Goal: Transaction & Acquisition: Purchase product/service

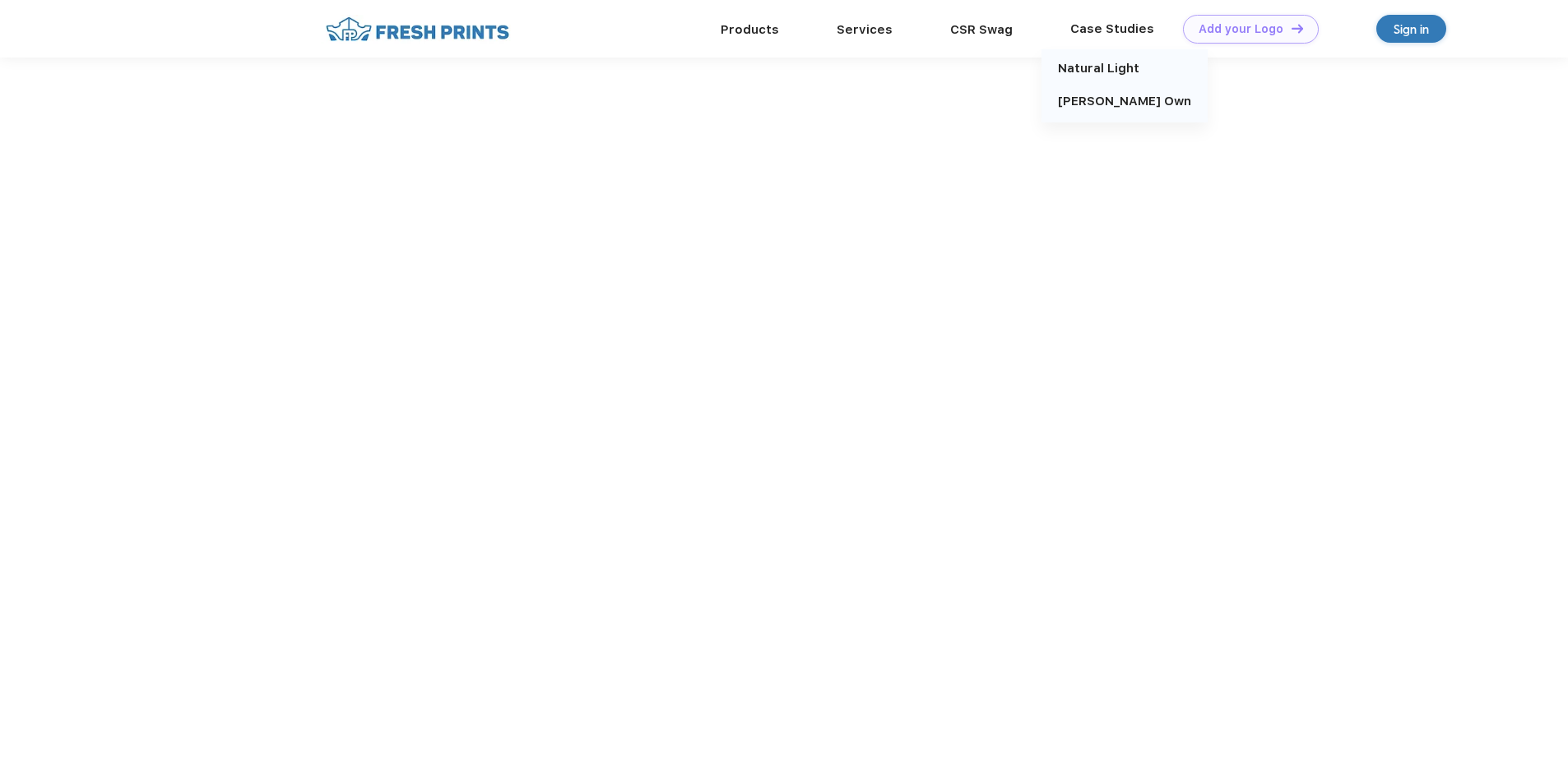
scroll to position [1, 0]
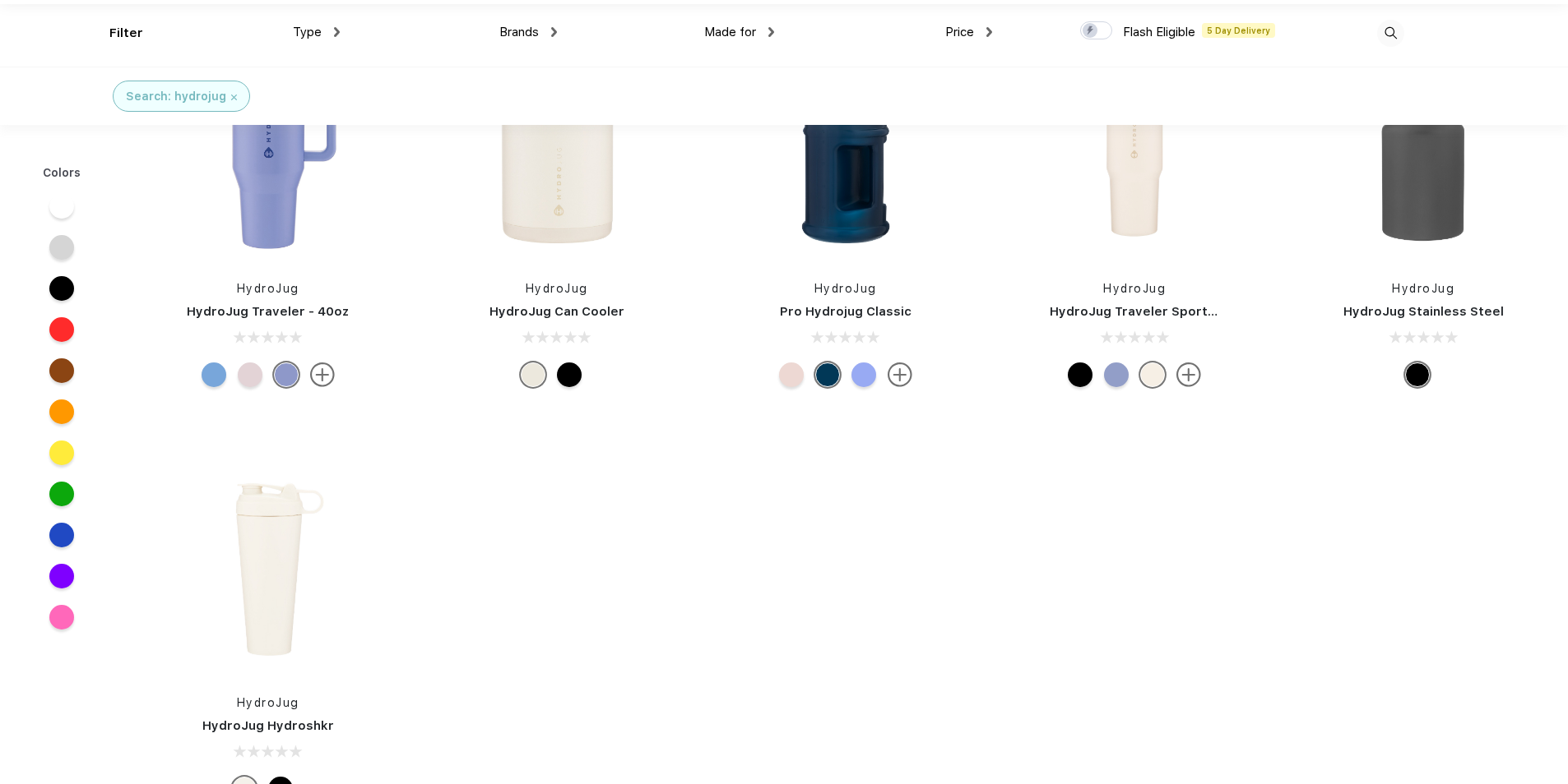
scroll to position [82, 0]
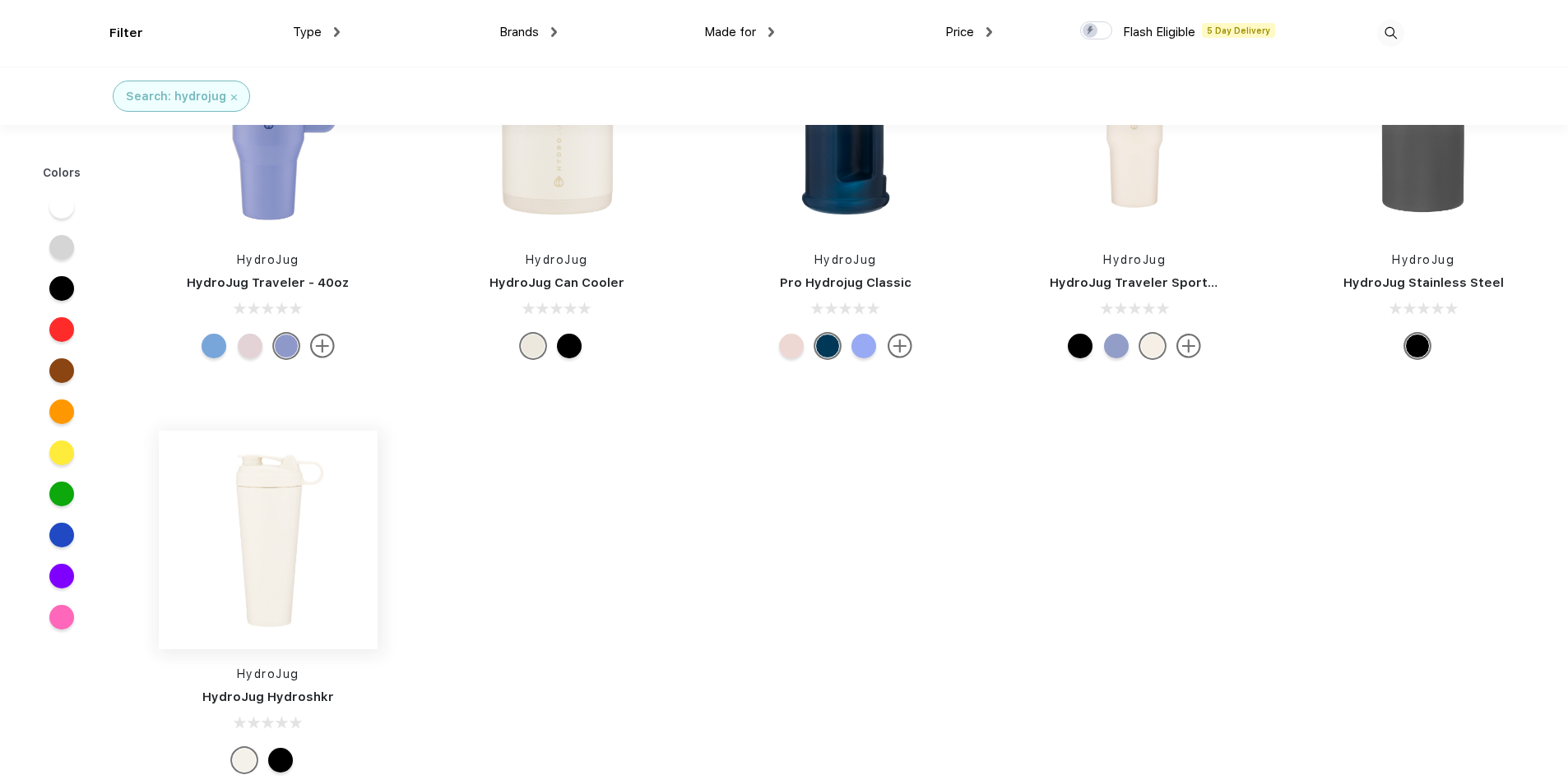
click at [262, 560] on img at bounding box center [269, 540] width 219 height 219
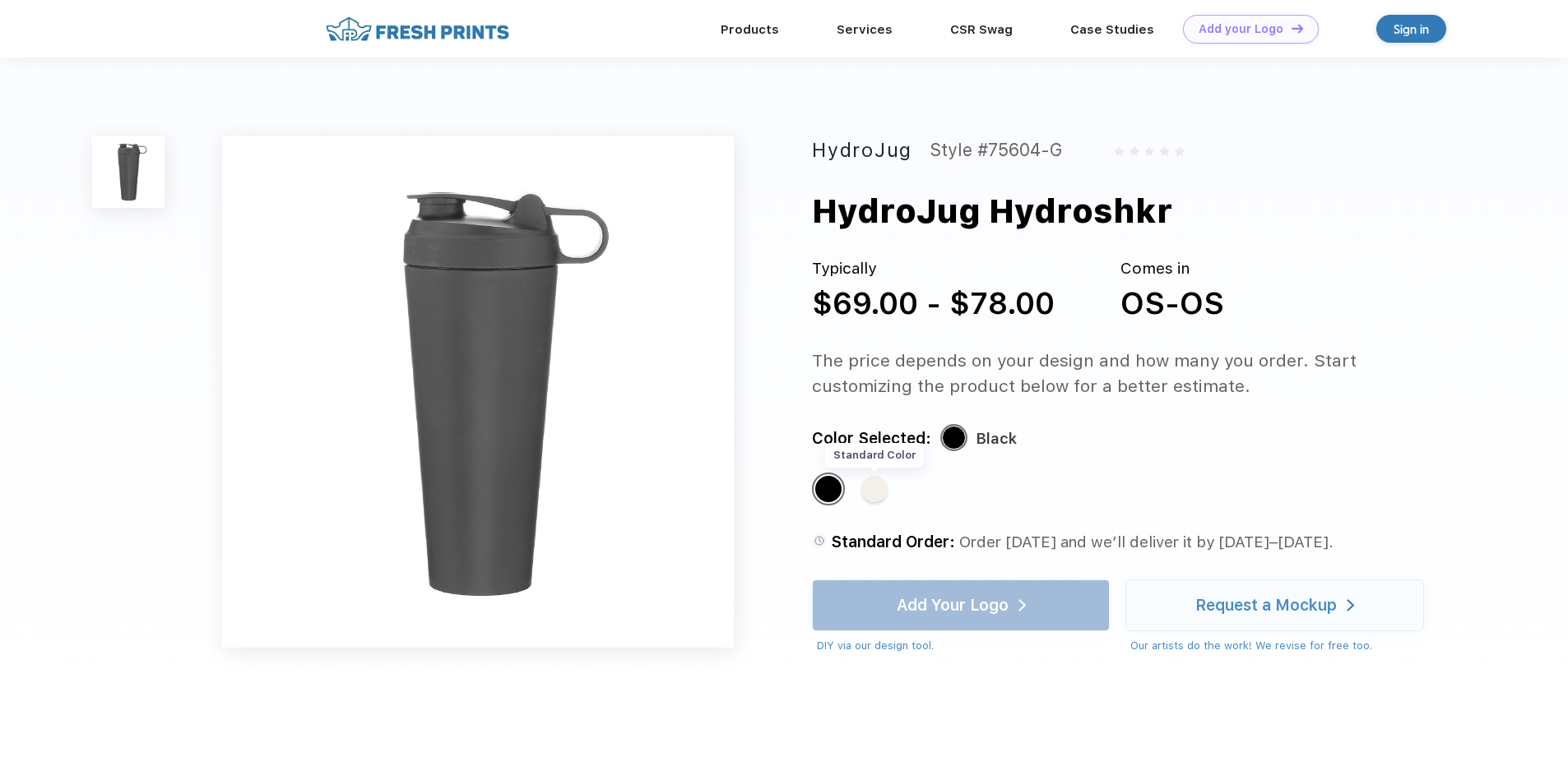
click at [870, 490] on div "Standard Color" at bounding box center [874, 489] width 27 height 27
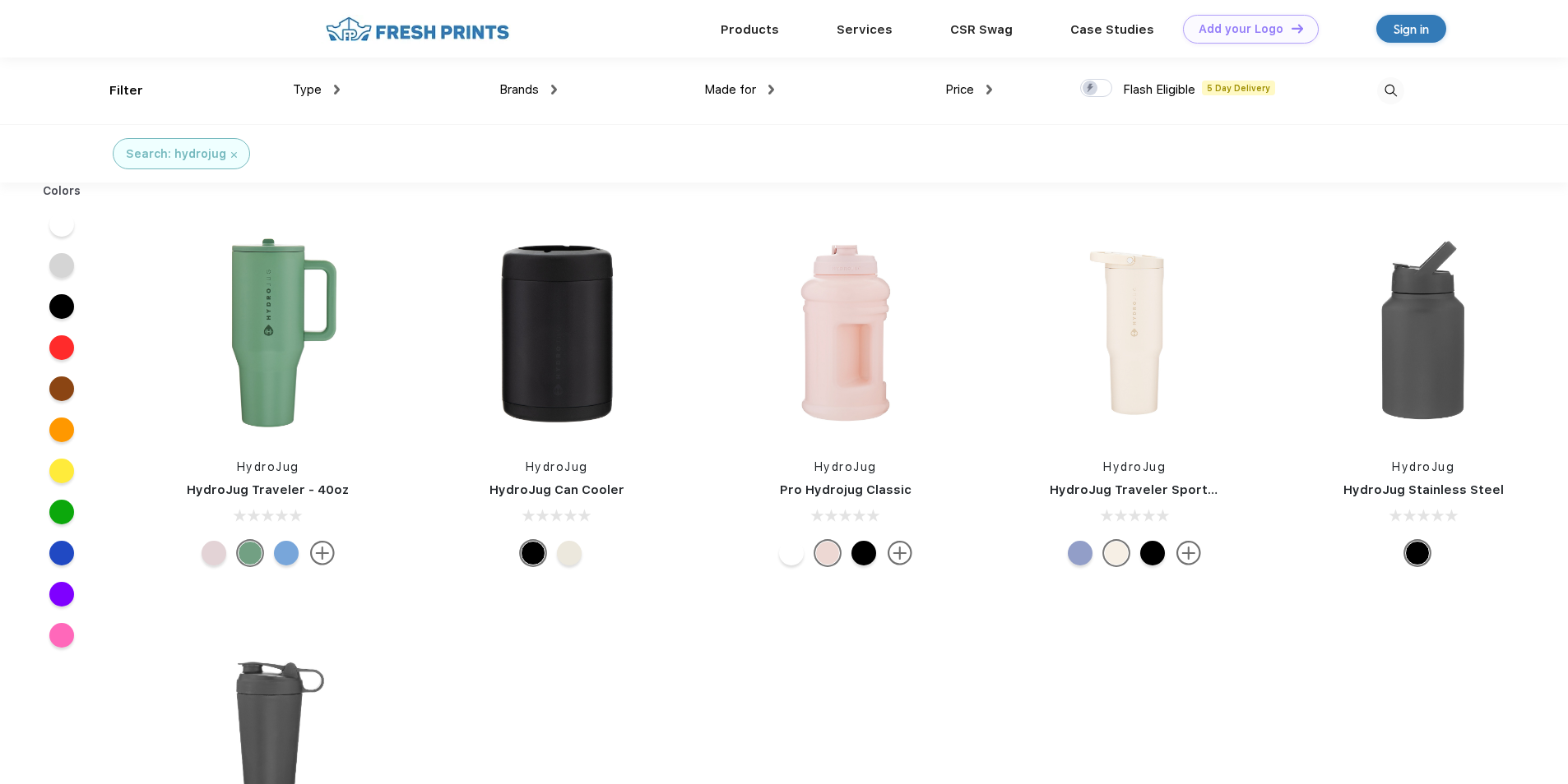
scroll to position [1, 0]
click at [1148, 354] on img at bounding box center [1134, 332] width 219 height 219
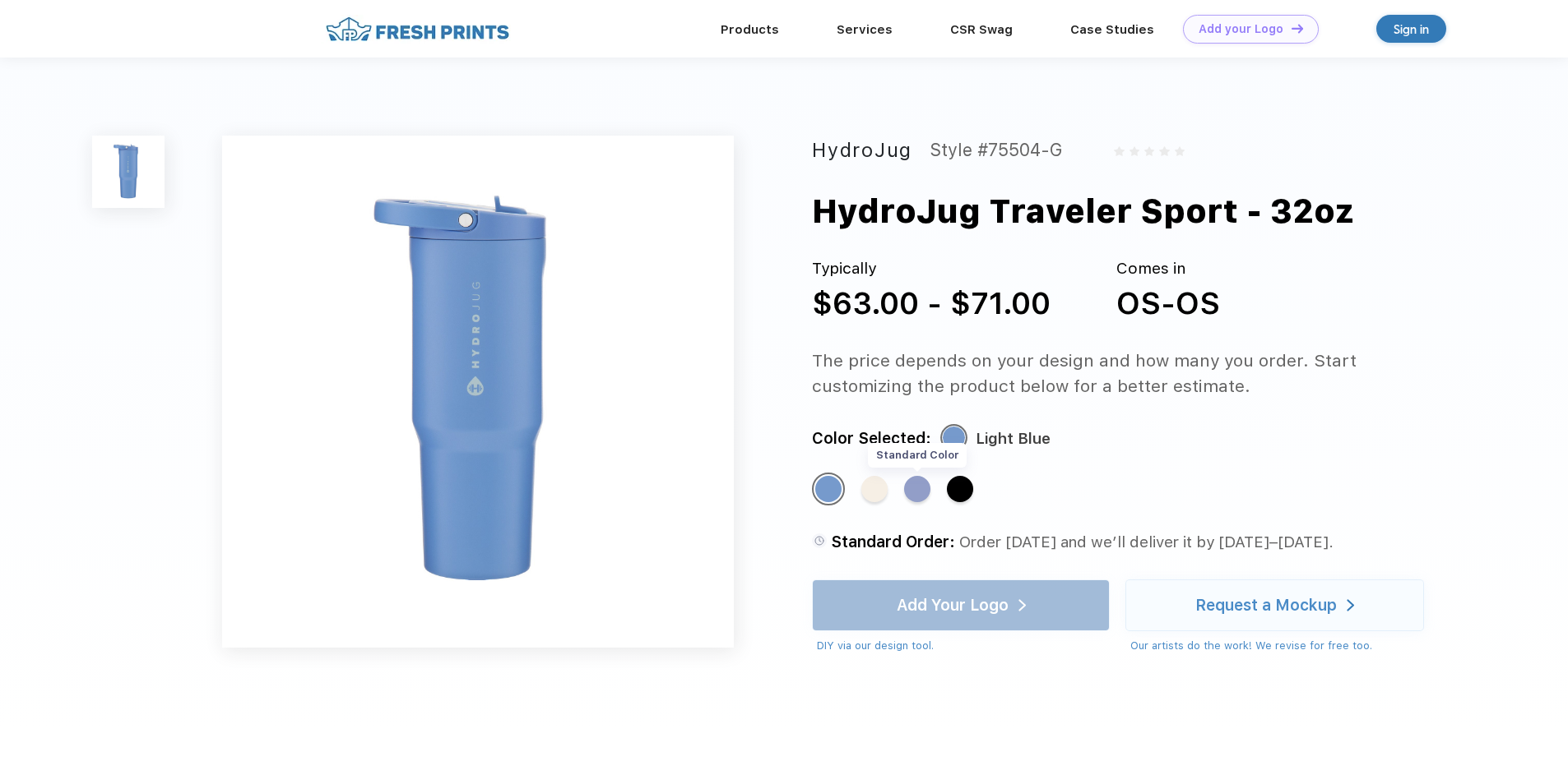
click at [924, 493] on div "Standard Color" at bounding box center [917, 489] width 27 height 27
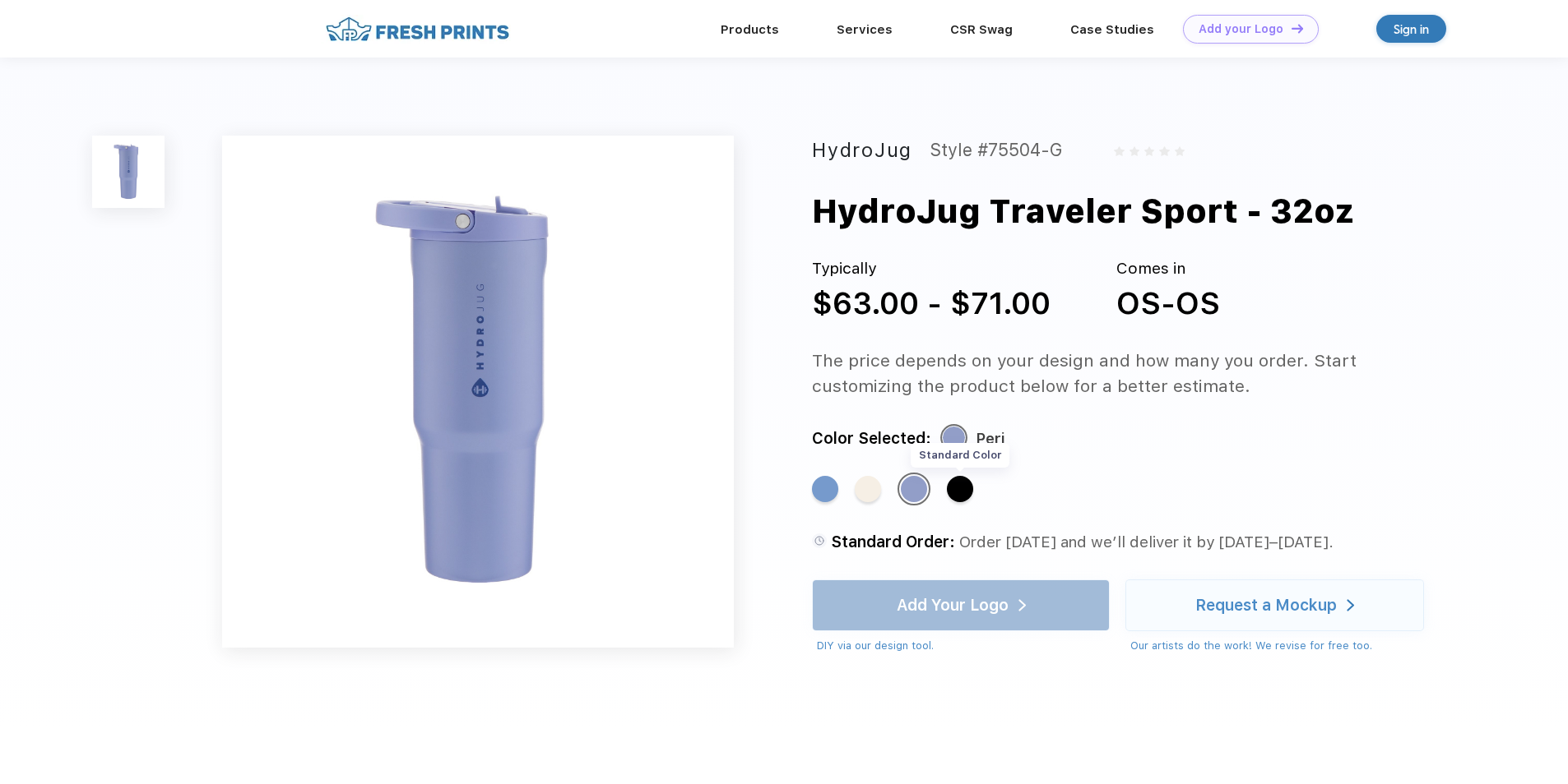
click at [960, 492] on div "Standard Color" at bounding box center [959, 489] width 27 height 27
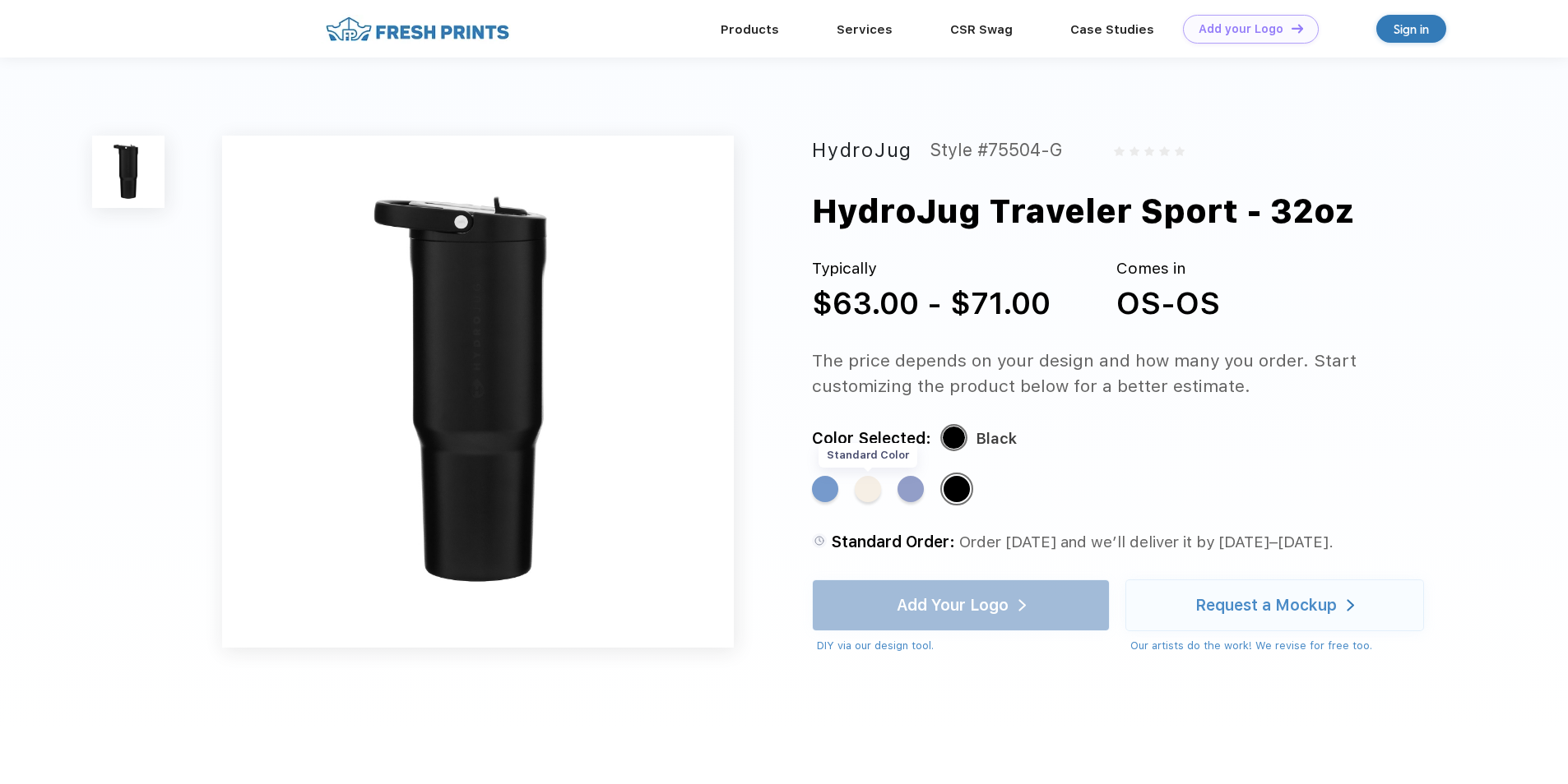
click at [864, 492] on div "Standard Color" at bounding box center [867, 489] width 27 height 27
